Goal: Browse casually: Explore the website without a specific task or goal

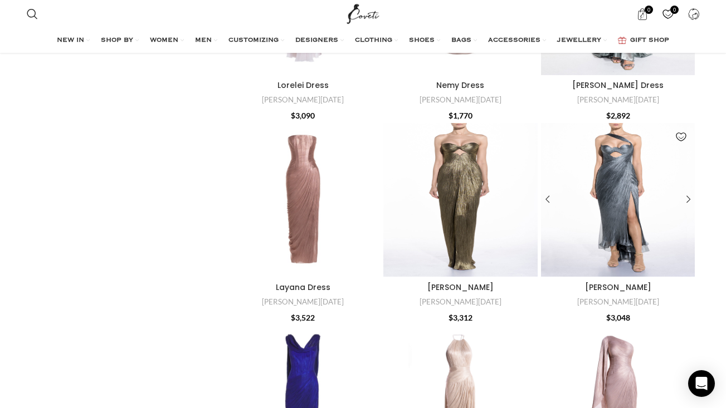
scroll to position [1816, 0]
click at [691, 208] on div "Brooke Dress" at bounding box center [686, 200] width 17 height 17
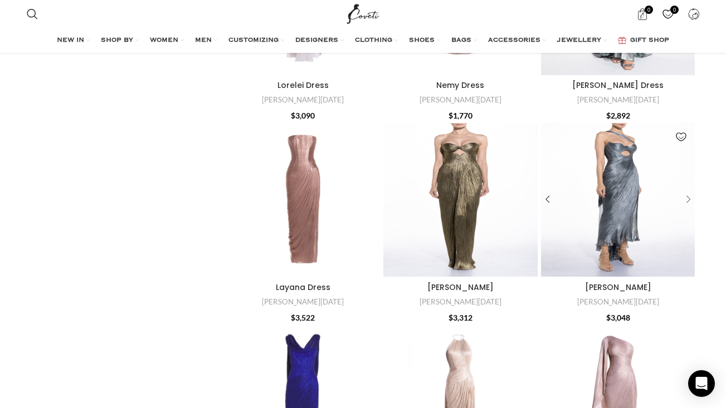
click at [693, 208] on div "Brooke Dress" at bounding box center [686, 200] width 17 height 17
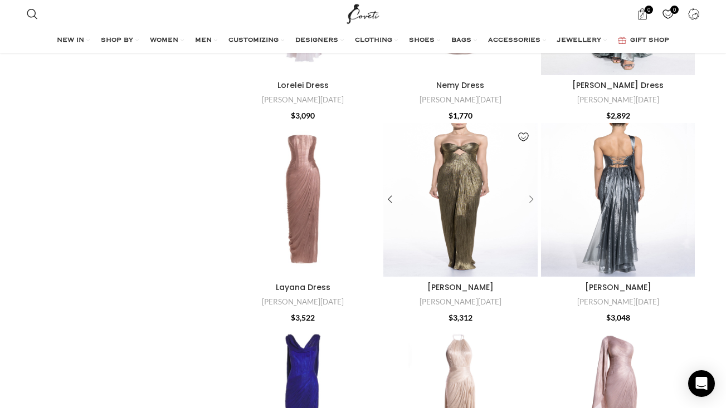
click at [530, 208] on div "Stephanie Dress" at bounding box center [529, 200] width 17 height 17
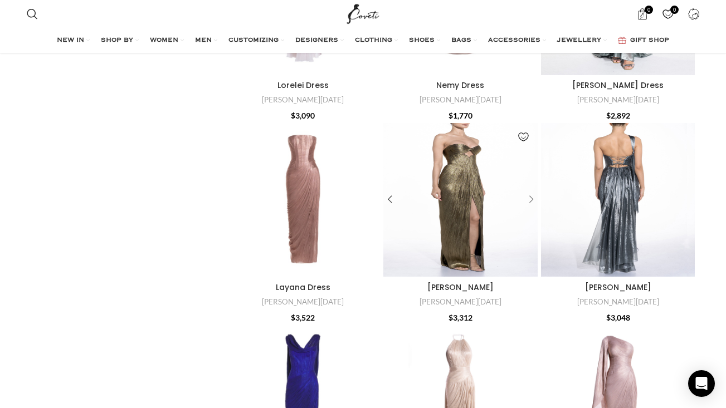
click at [533, 208] on div "Stephanie Dress" at bounding box center [529, 200] width 17 height 17
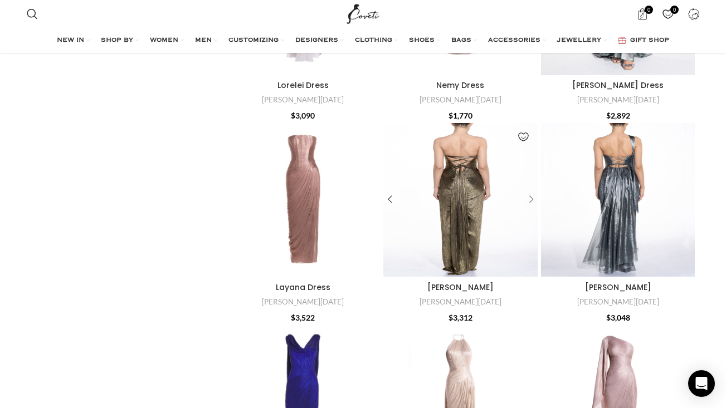
click at [534, 208] on div "Stephanie Dress" at bounding box center [529, 200] width 17 height 17
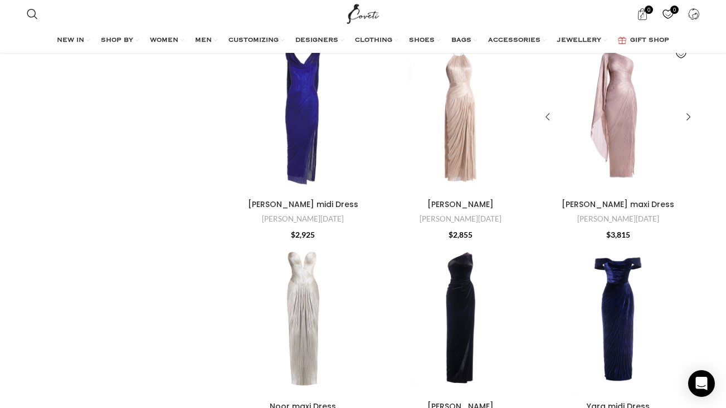
scroll to position [2102, 0]
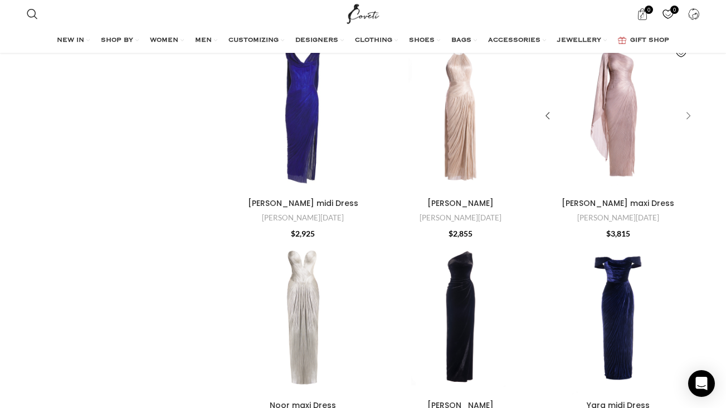
click at [690, 125] on div "Leah maxi Dress" at bounding box center [686, 116] width 17 height 17
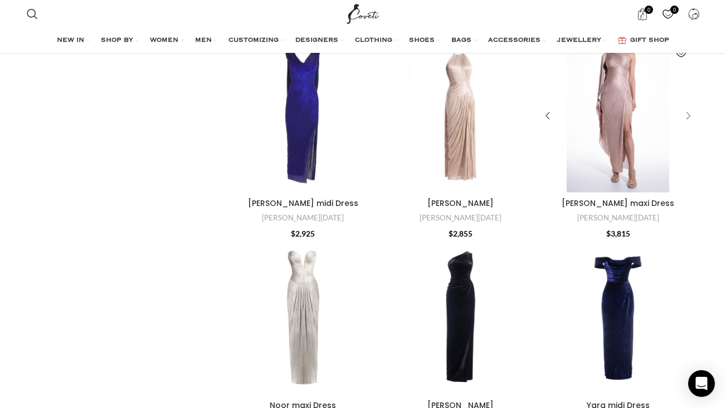
click at [690, 125] on div "Leah maxi Dress" at bounding box center [686, 116] width 17 height 17
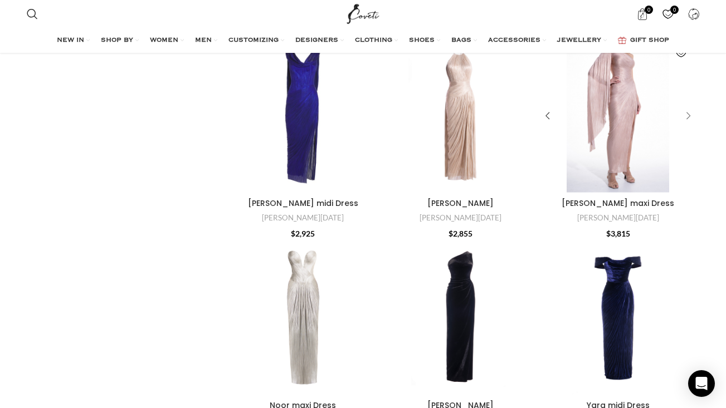
click at [690, 125] on div "Leah maxi Dress" at bounding box center [686, 116] width 17 height 17
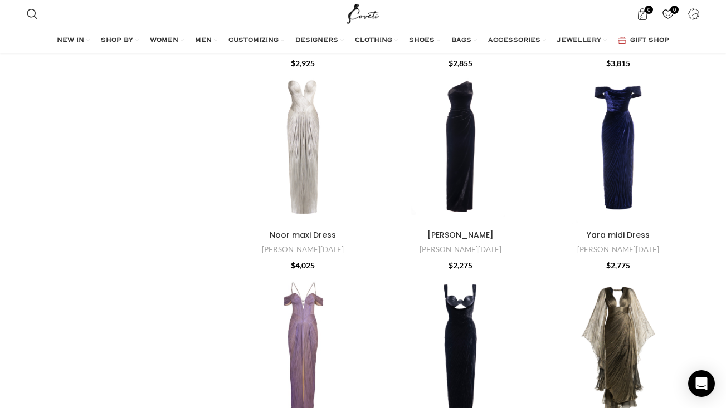
scroll to position [2274, 0]
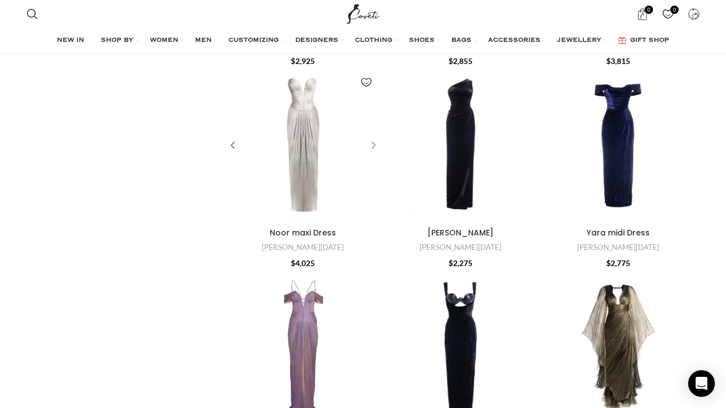
click at [375, 154] on div "Noor maxi Dress" at bounding box center [371, 146] width 17 height 17
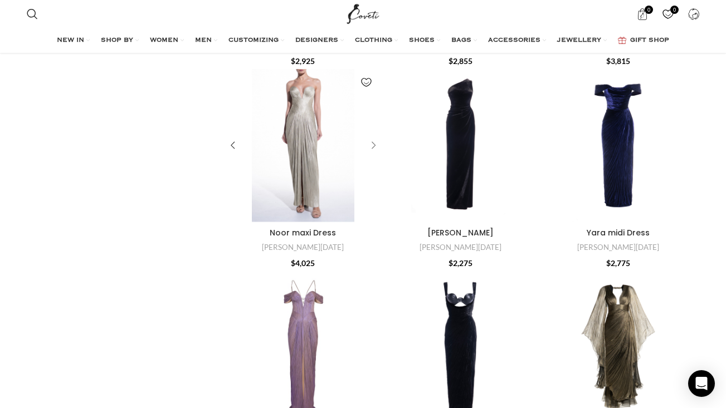
click at [376, 154] on div "Noor maxi Dress" at bounding box center [371, 146] width 17 height 17
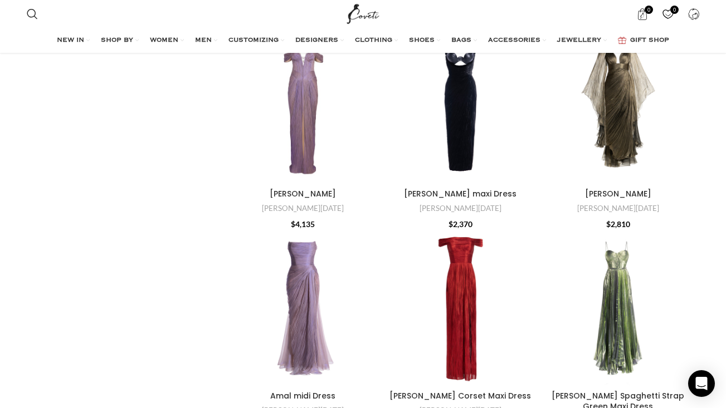
scroll to position [2518, 0]
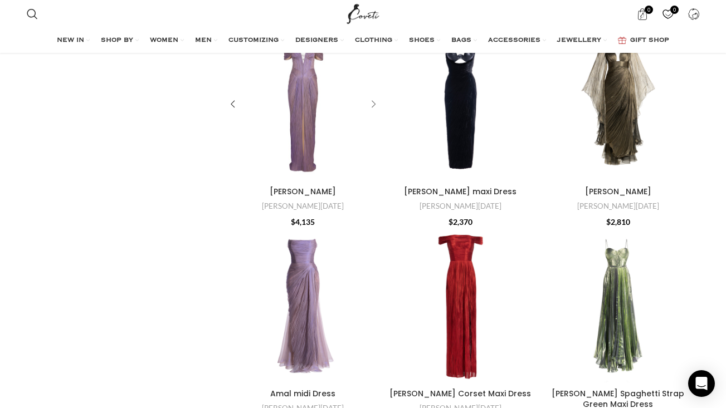
click at [375, 113] on div "Camilla maxi Dress" at bounding box center [371, 104] width 17 height 17
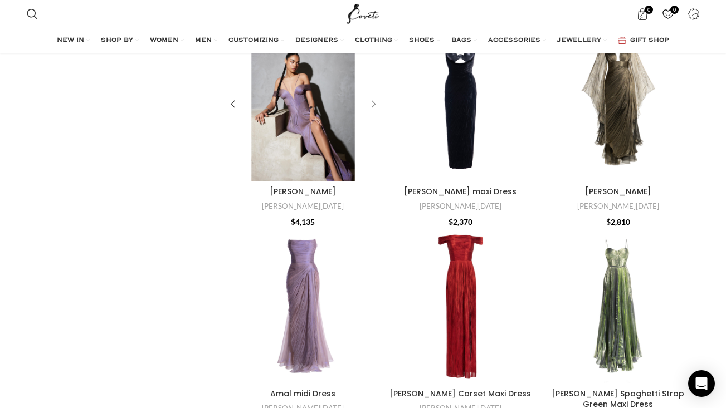
click at [375, 113] on div "Camilla maxi Dress" at bounding box center [371, 104] width 17 height 17
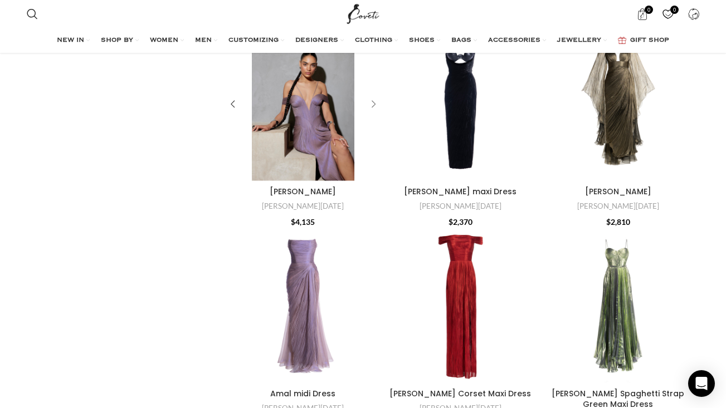
click at [375, 113] on div "Camilla maxi Dress" at bounding box center [371, 104] width 17 height 17
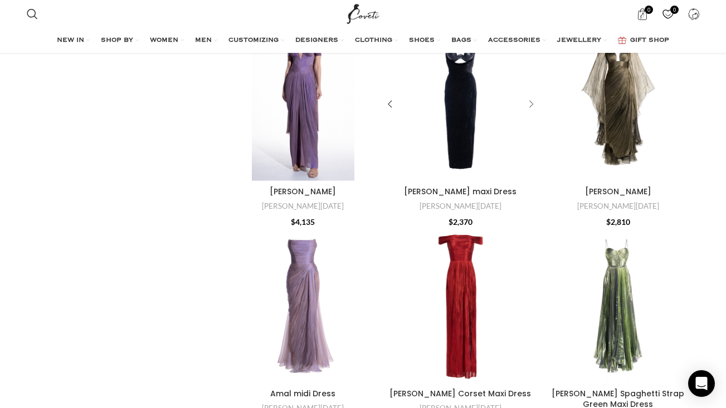
click at [531, 113] on div "Ishani maxi Dress" at bounding box center [529, 104] width 17 height 17
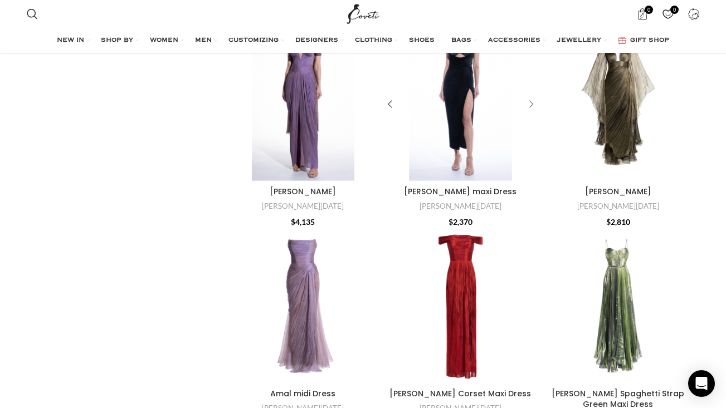
click at [531, 113] on div "Ishani maxi Dress" at bounding box center [529, 104] width 17 height 17
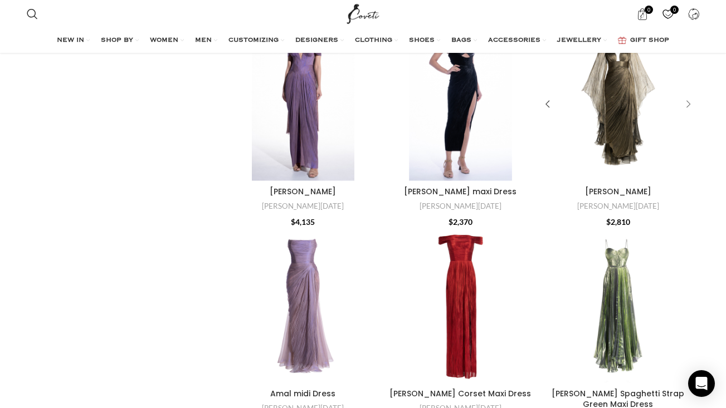
click at [686, 113] on div "Danielle maxi Dress" at bounding box center [686, 104] width 17 height 17
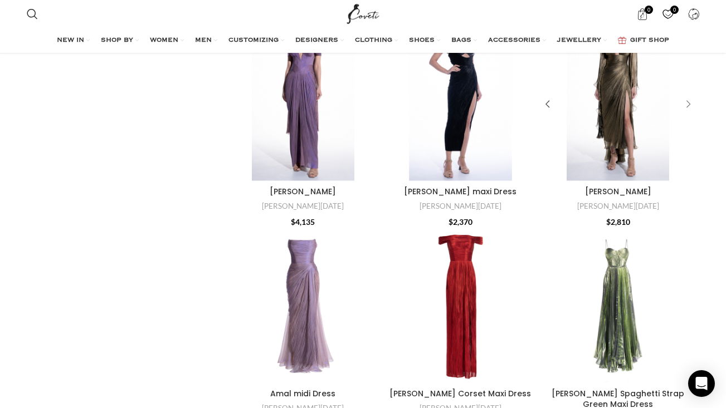
click at [685, 113] on div "Danielle maxi Dress" at bounding box center [686, 104] width 17 height 17
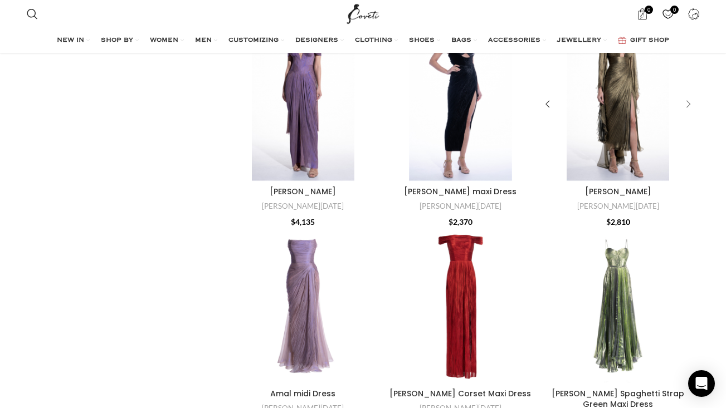
click at [686, 113] on div "Danielle maxi Dress" at bounding box center [686, 104] width 17 height 17
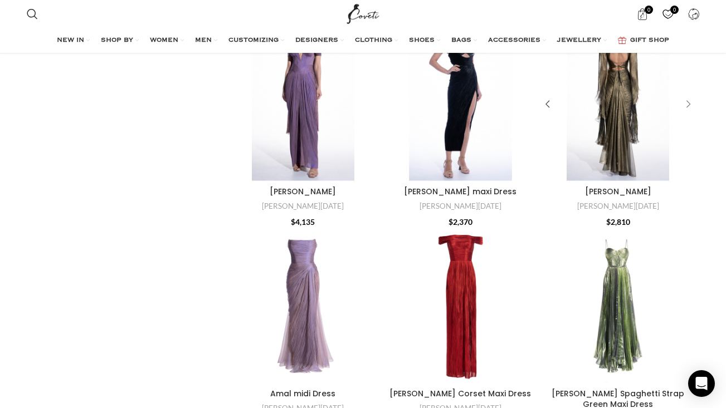
click at [686, 113] on div "Danielle maxi Dress" at bounding box center [686, 104] width 17 height 17
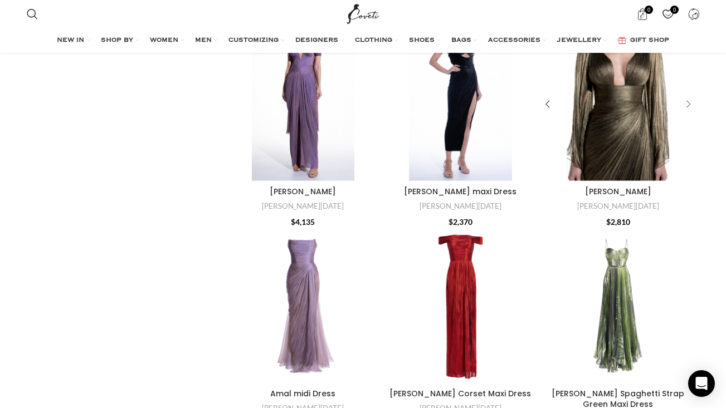
click at [686, 113] on div "Danielle maxi Dress" at bounding box center [686, 104] width 17 height 17
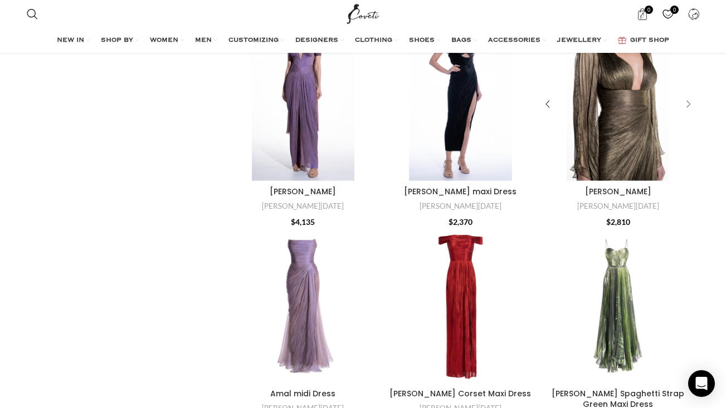
click at [686, 113] on div "Danielle maxi Dress" at bounding box center [686, 104] width 17 height 17
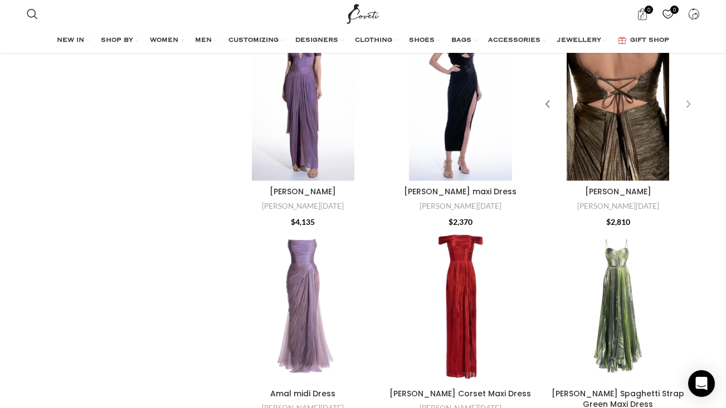
click at [686, 113] on div "Danielle maxi Dress" at bounding box center [686, 104] width 17 height 17
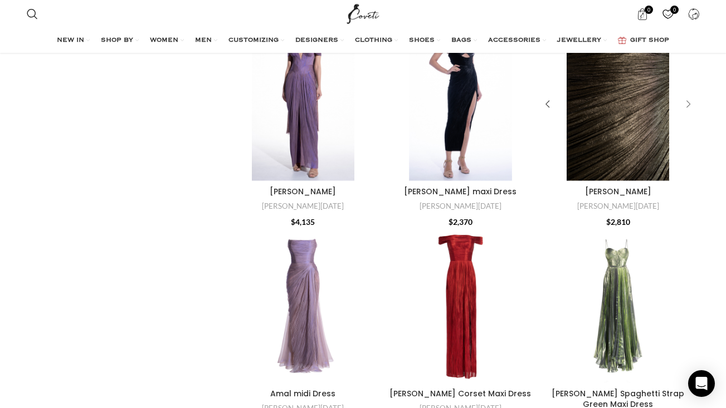
click at [686, 113] on div "Danielle maxi Dress" at bounding box center [686, 104] width 17 height 17
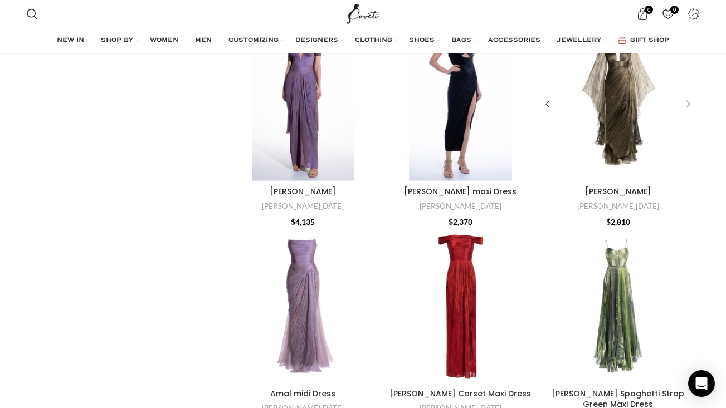
click at [686, 113] on div "Danielle maxi Dress" at bounding box center [686, 104] width 17 height 17
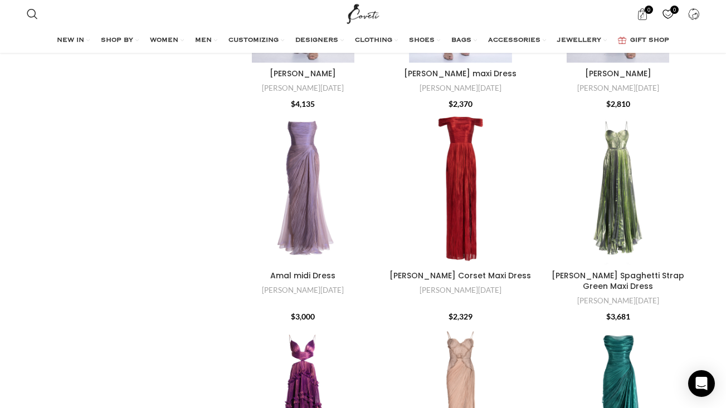
scroll to position [2657, 0]
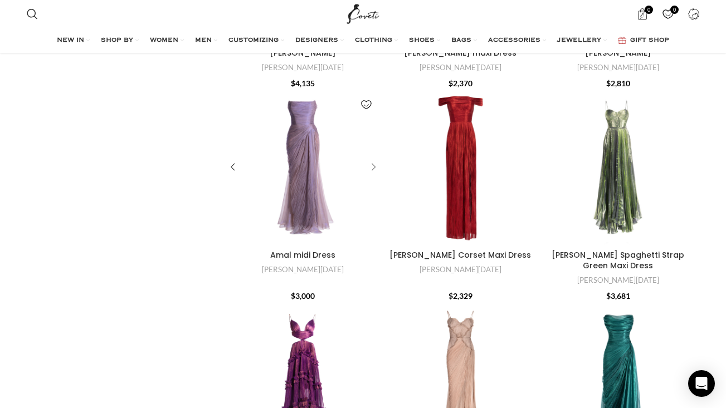
click at [375, 176] on div "Amal midi Dress" at bounding box center [371, 167] width 17 height 17
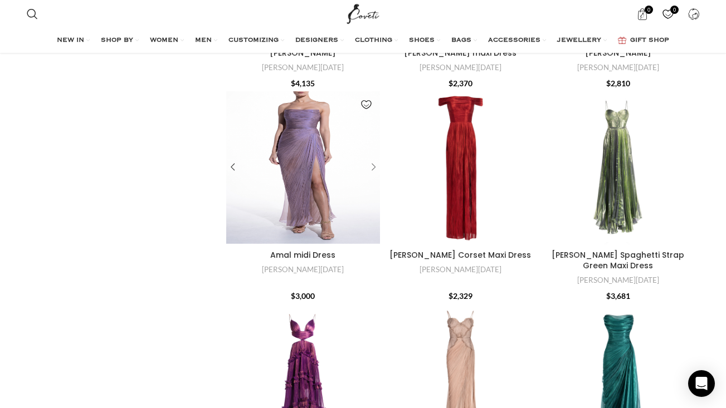
click at [373, 245] on div "Amal midi Dress" at bounding box center [371, 168] width 20 height 154
click at [692, 176] on div "Lethia Spaghetti Strap Green Maxi Dress" at bounding box center [686, 167] width 17 height 17
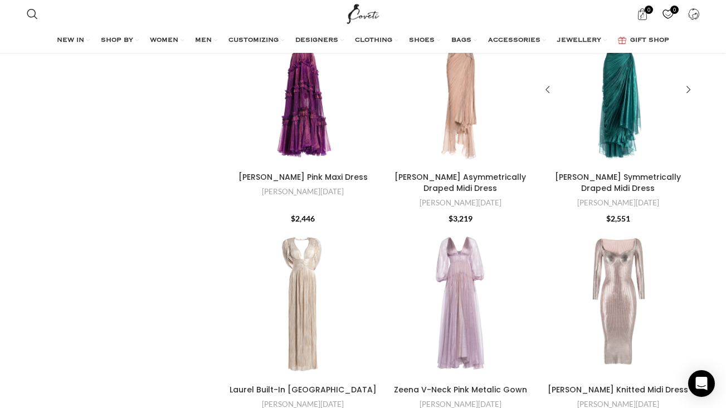
scroll to position [2952, 0]
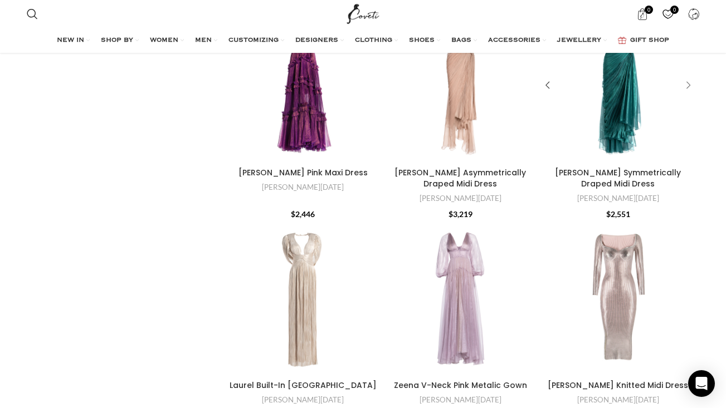
click at [692, 94] on div "Luise Symmetrically Draped Midi Dress" at bounding box center [686, 85] width 17 height 17
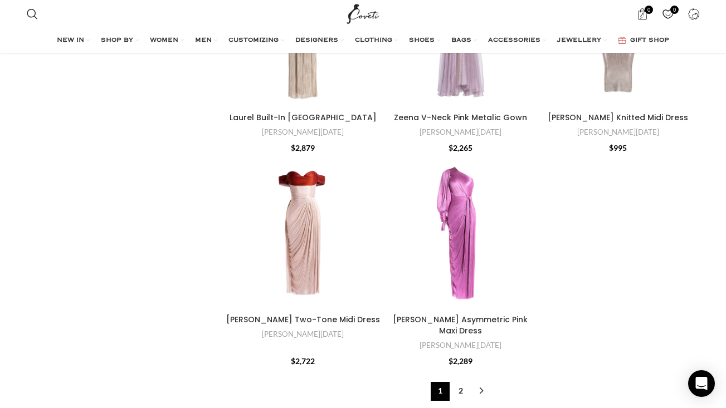
scroll to position [3246, 0]
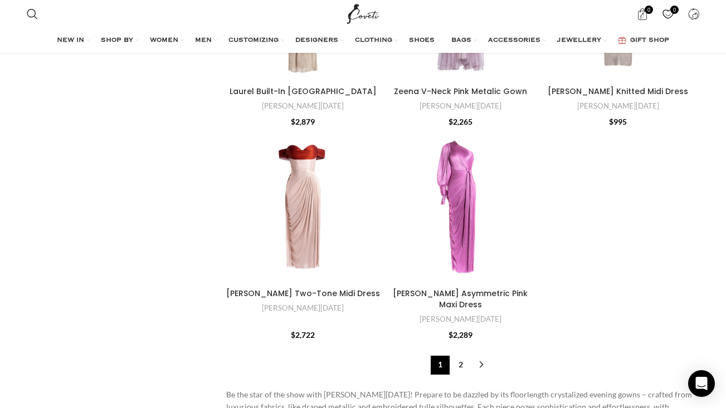
click at [369, 13] on div "Laurel Built-In Cape Gown" at bounding box center [371, 4] width 17 height 17
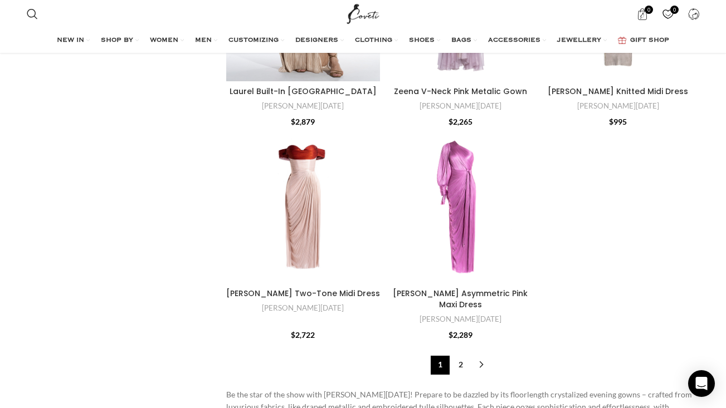
click at [371, 81] on div "Laurel Built-In Cape Gown" at bounding box center [364, 4] width 31 height 154
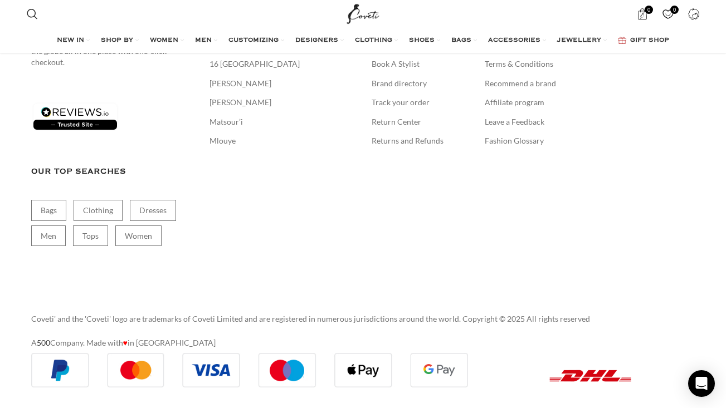
scroll to position [3767, 0]
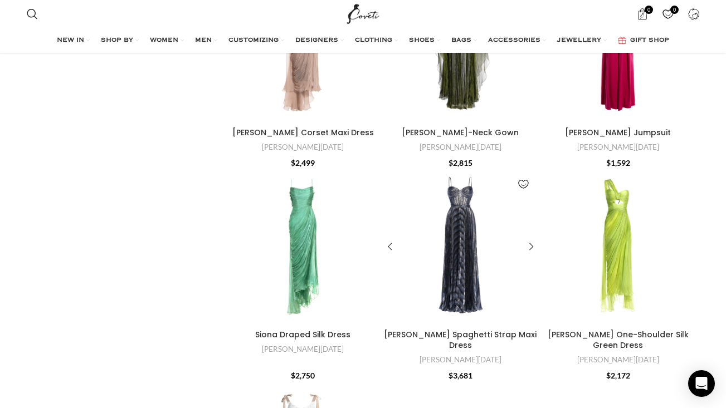
scroll to position [2642, 0]
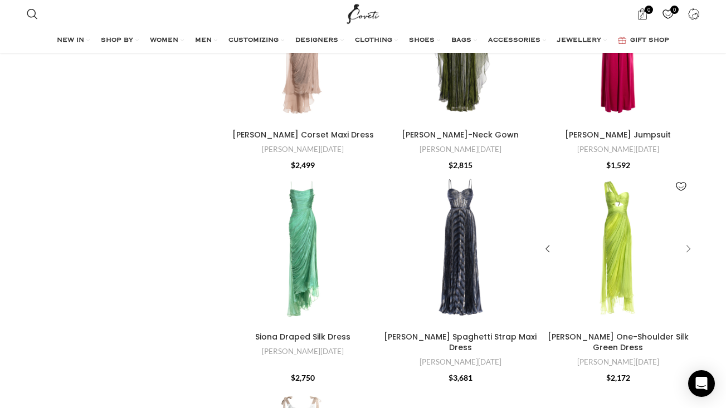
click at [683, 241] on div "Amelia One-Shoulder Silk Green Dress" at bounding box center [686, 249] width 17 height 17
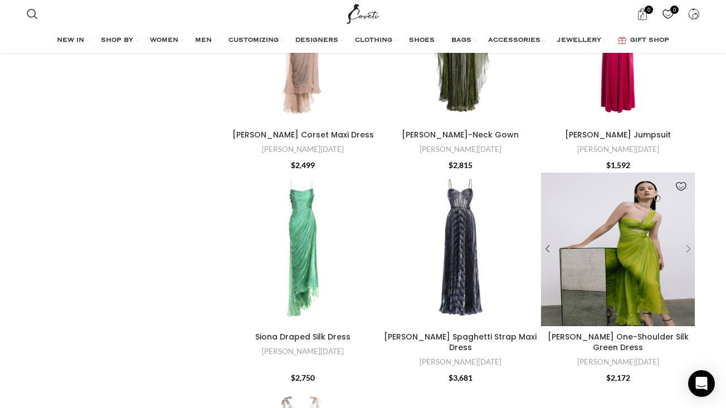
click at [689, 241] on div "Amelia One-Shoulder Silk Green Dress" at bounding box center [686, 249] width 17 height 17
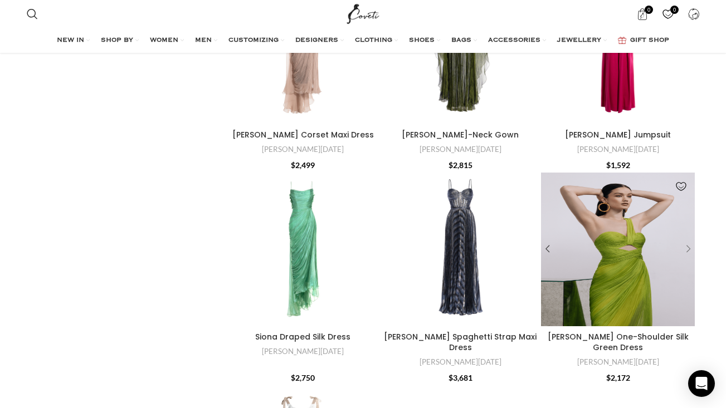
click at [689, 241] on div "Amelia One-Shoulder Silk Green Dress" at bounding box center [686, 249] width 17 height 17
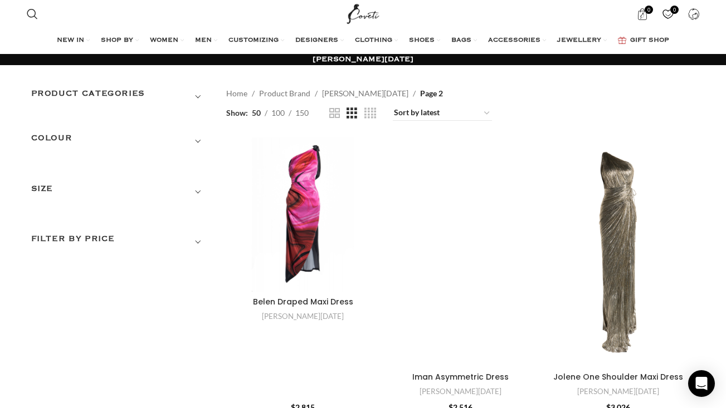
scroll to position [0, 0]
